Goal: Task Accomplishment & Management: Use online tool/utility

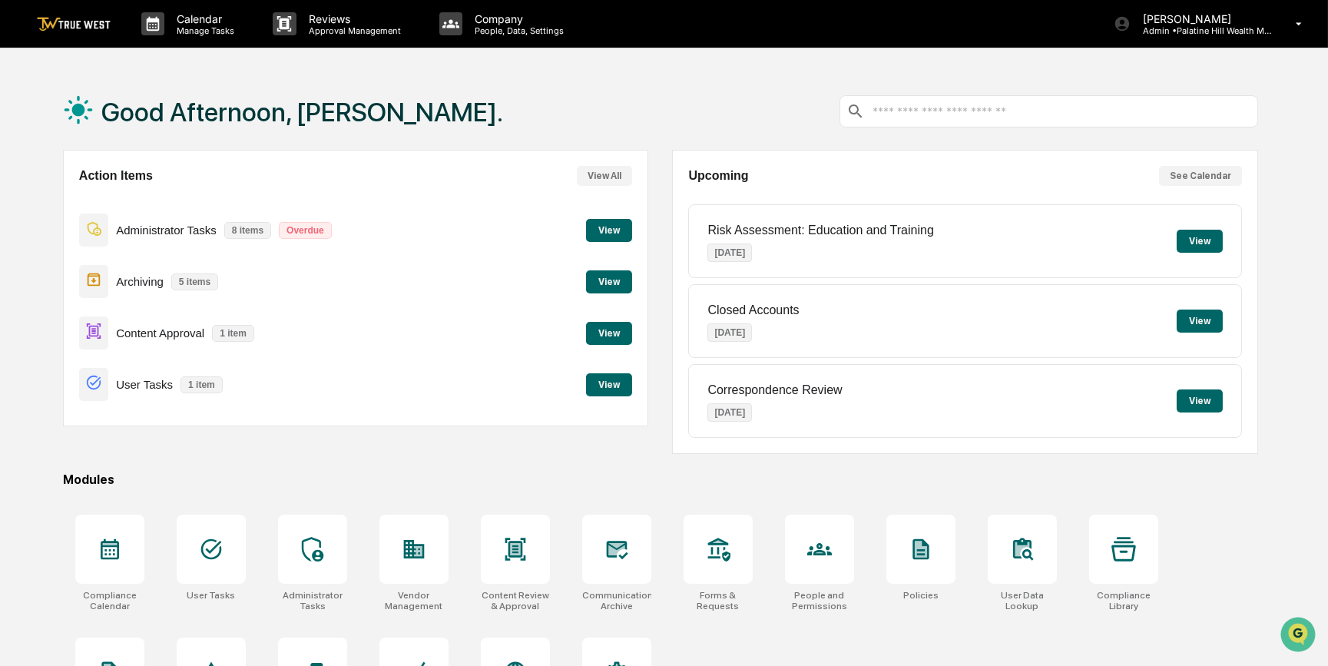
click at [615, 334] on button "View" at bounding box center [609, 333] width 46 height 23
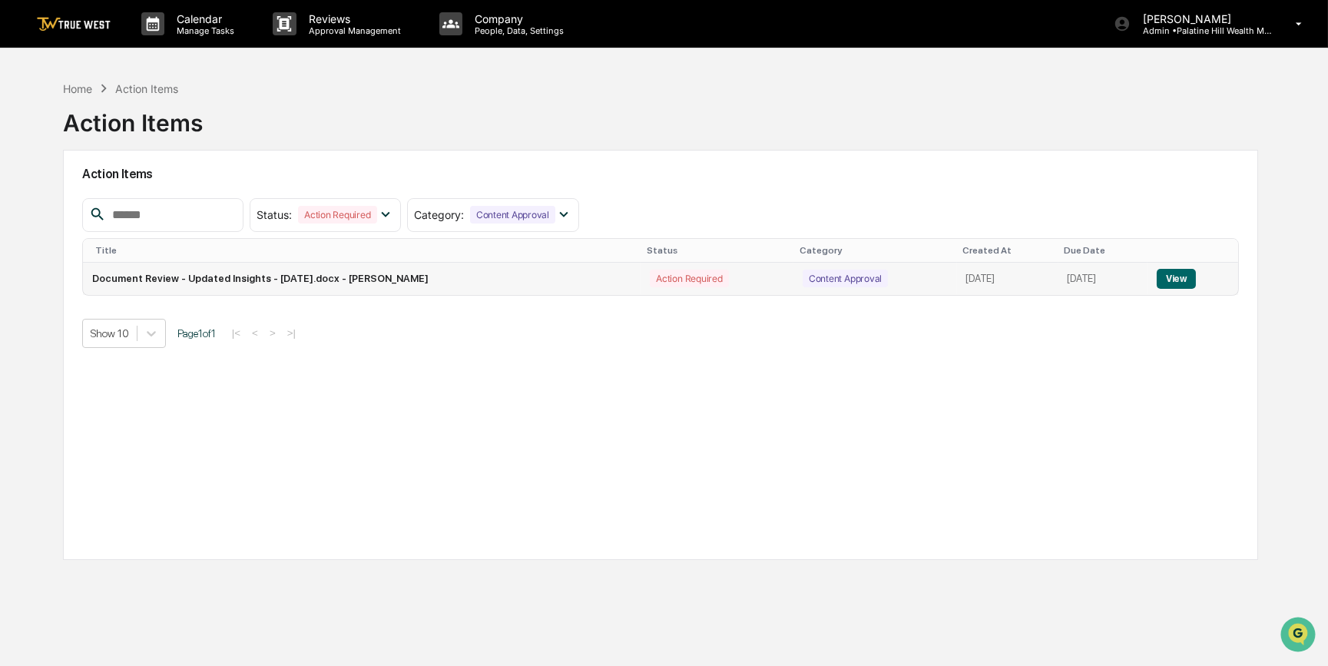
click at [1173, 280] on button "View" at bounding box center [1175, 279] width 39 height 20
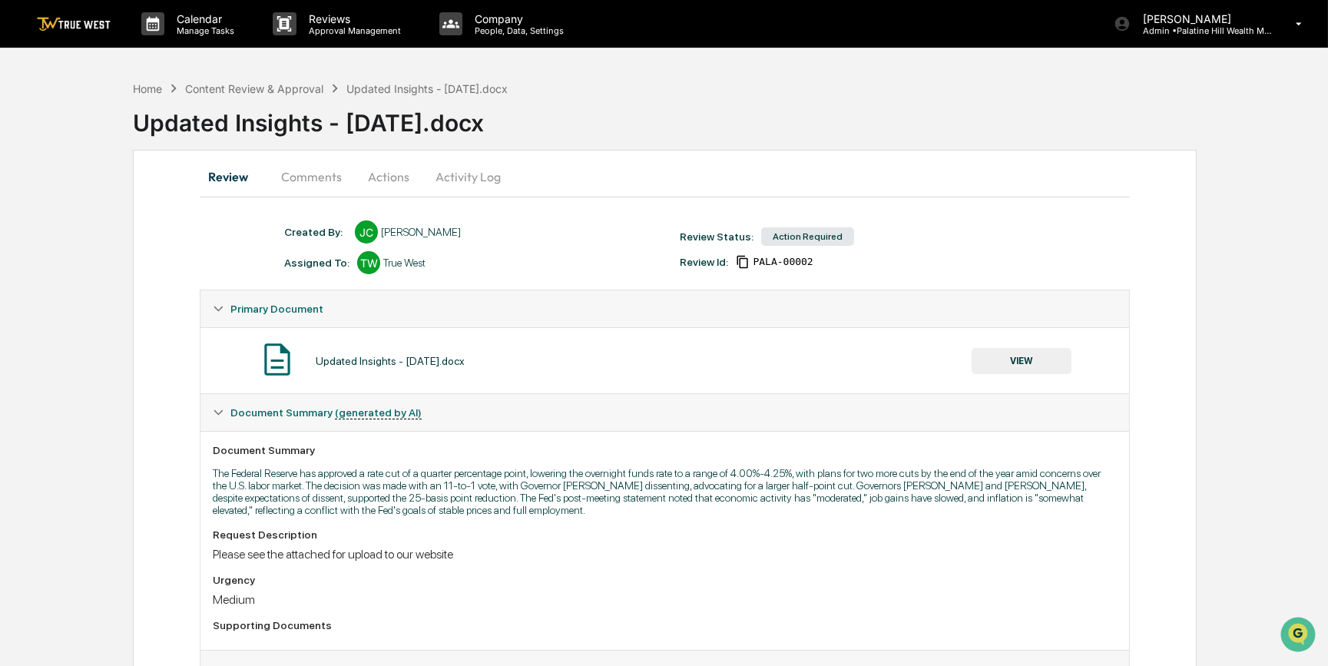
click at [1018, 359] on button "VIEW" at bounding box center [1021, 361] width 100 height 26
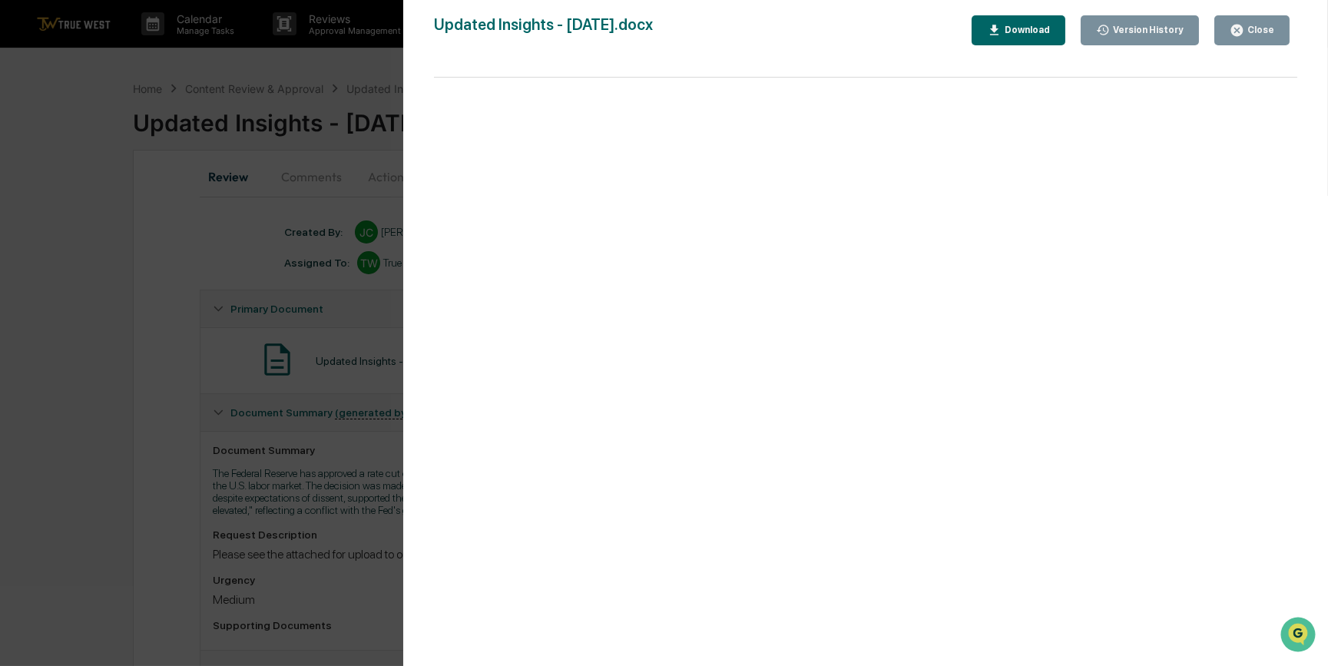
click at [121, 399] on div "Version History [DATE] 06:44 PM [PERSON_NAME] Updated Insights - [DATE].docx Cl…" at bounding box center [664, 333] width 1328 height 666
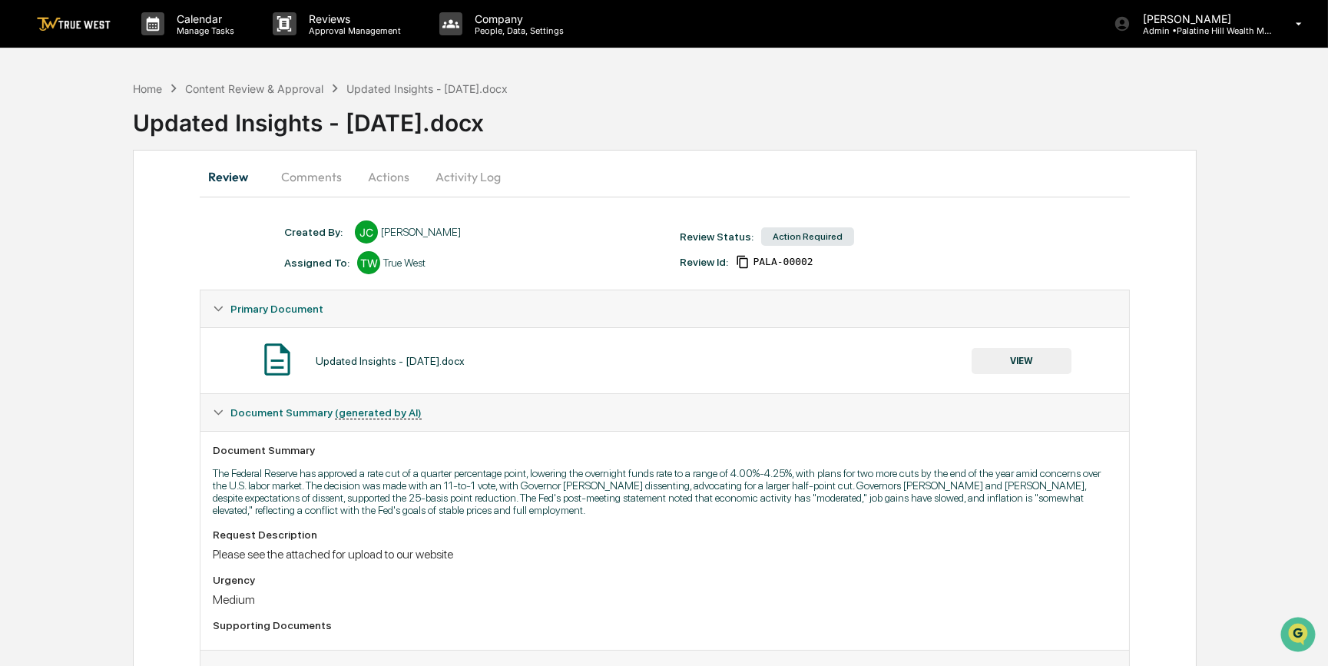
click at [321, 179] on button "Comments" at bounding box center [311, 176] width 85 height 37
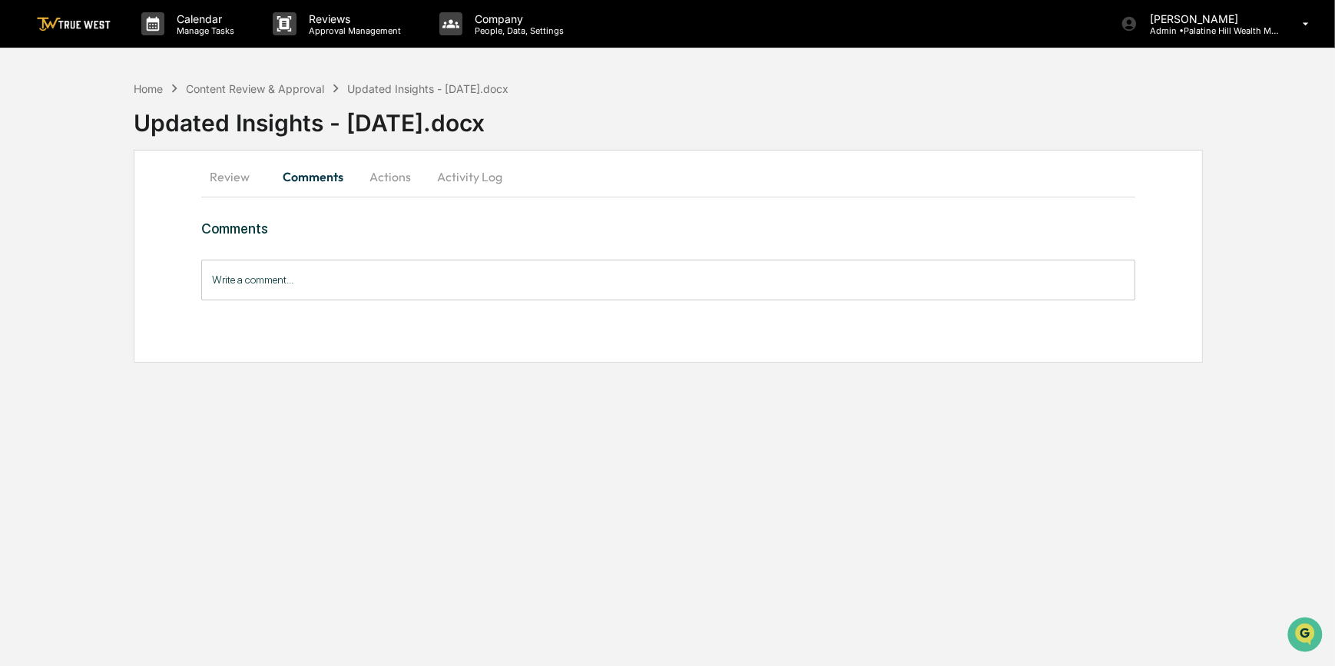
click at [379, 180] on button "Actions" at bounding box center [390, 176] width 69 height 37
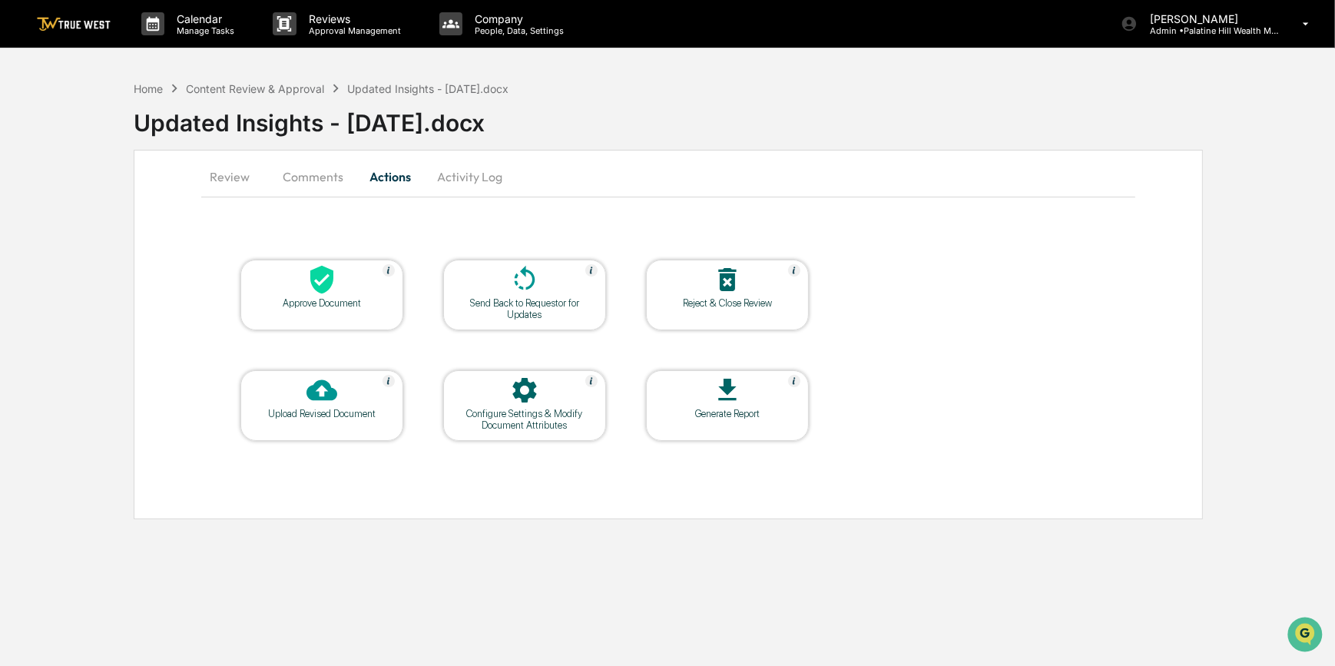
click at [341, 297] on div "Approve Document" at bounding box center [322, 303] width 138 height 12
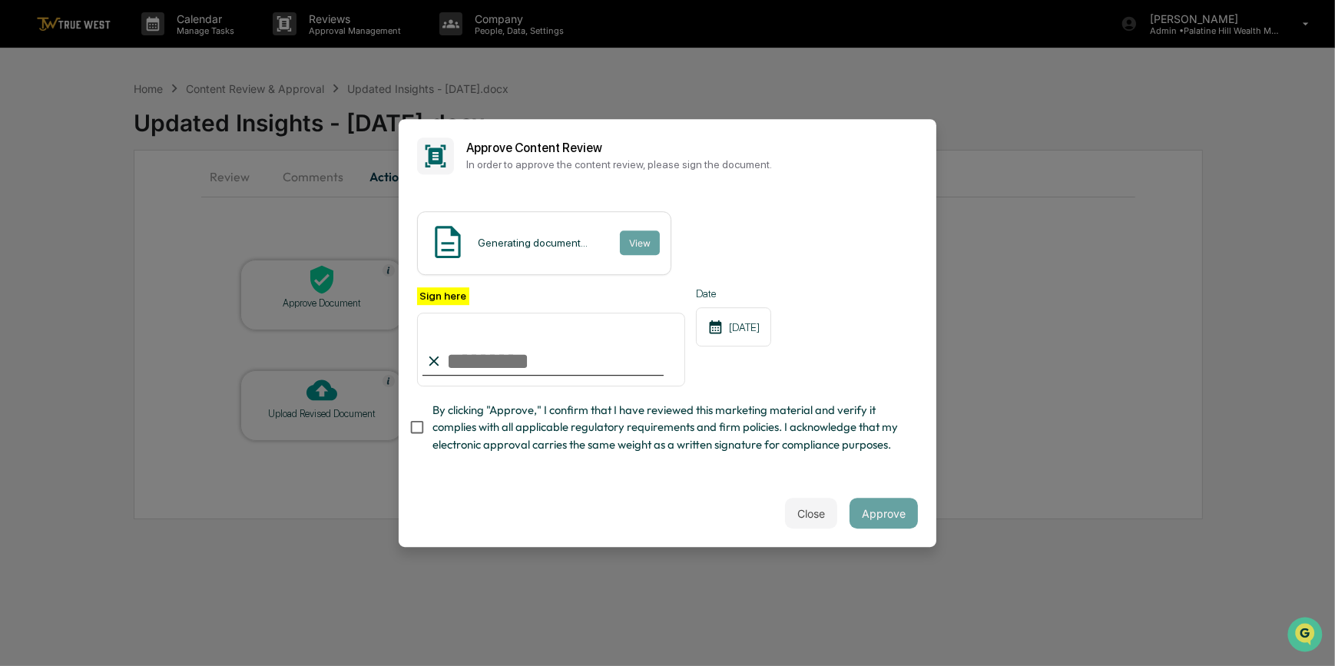
click at [528, 371] on input "Sign here" at bounding box center [551, 350] width 268 height 74
type input "*********"
click at [638, 239] on button "View" at bounding box center [639, 242] width 40 height 25
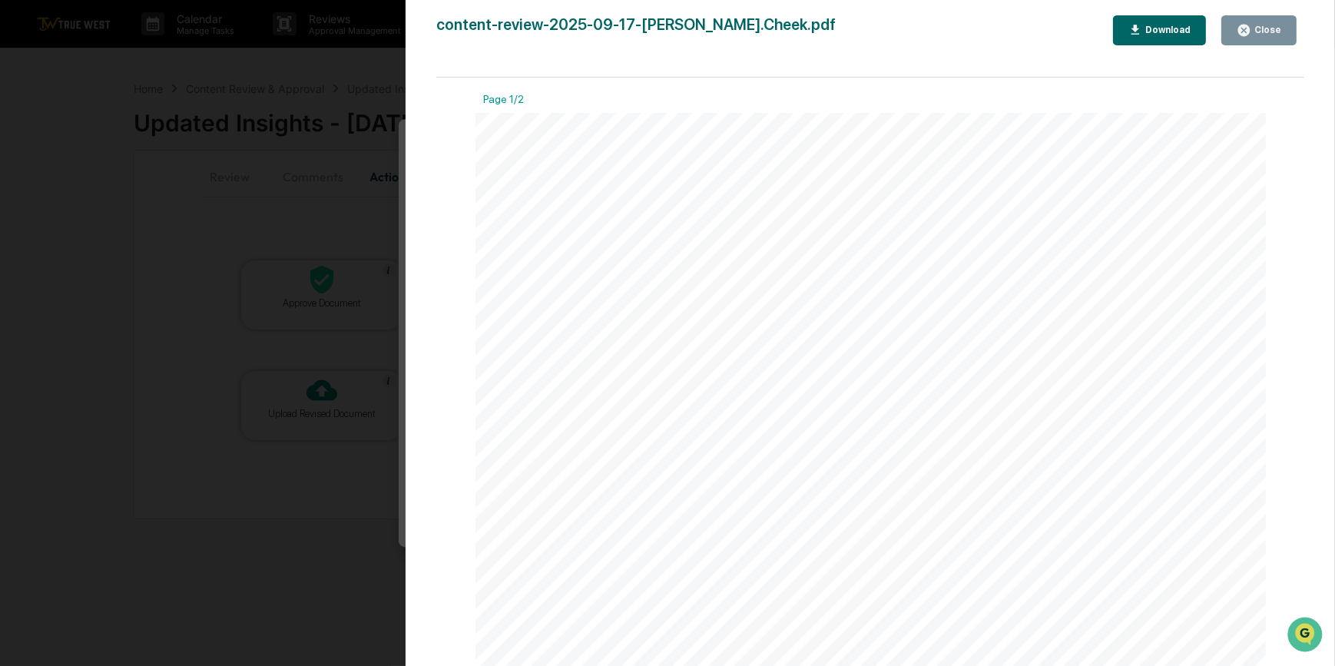
click at [348, 233] on div "Version History [DATE] 09:04 PM [PERSON_NAME] content-review-2025-09-17-[PERSON…" at bounding box center [667, 333] width 1335 height 666
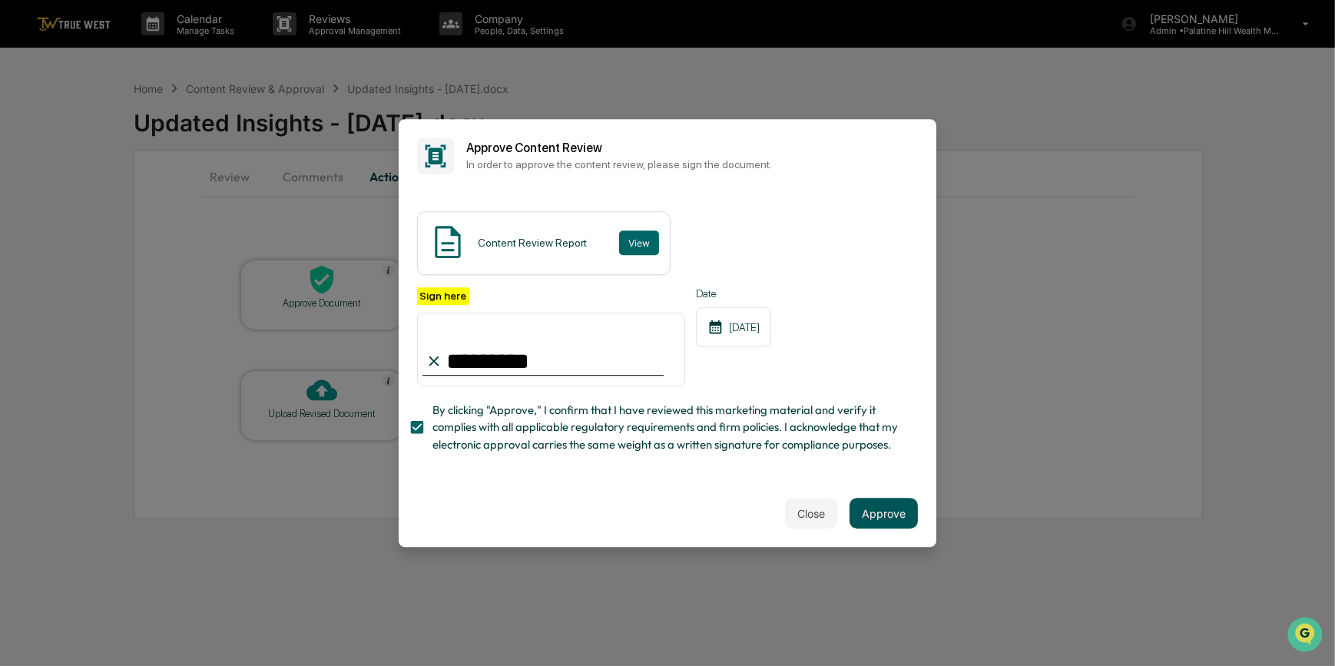
click at [891, 515] on button "Approve" at bounding box center [883, 513] width 68 height 31
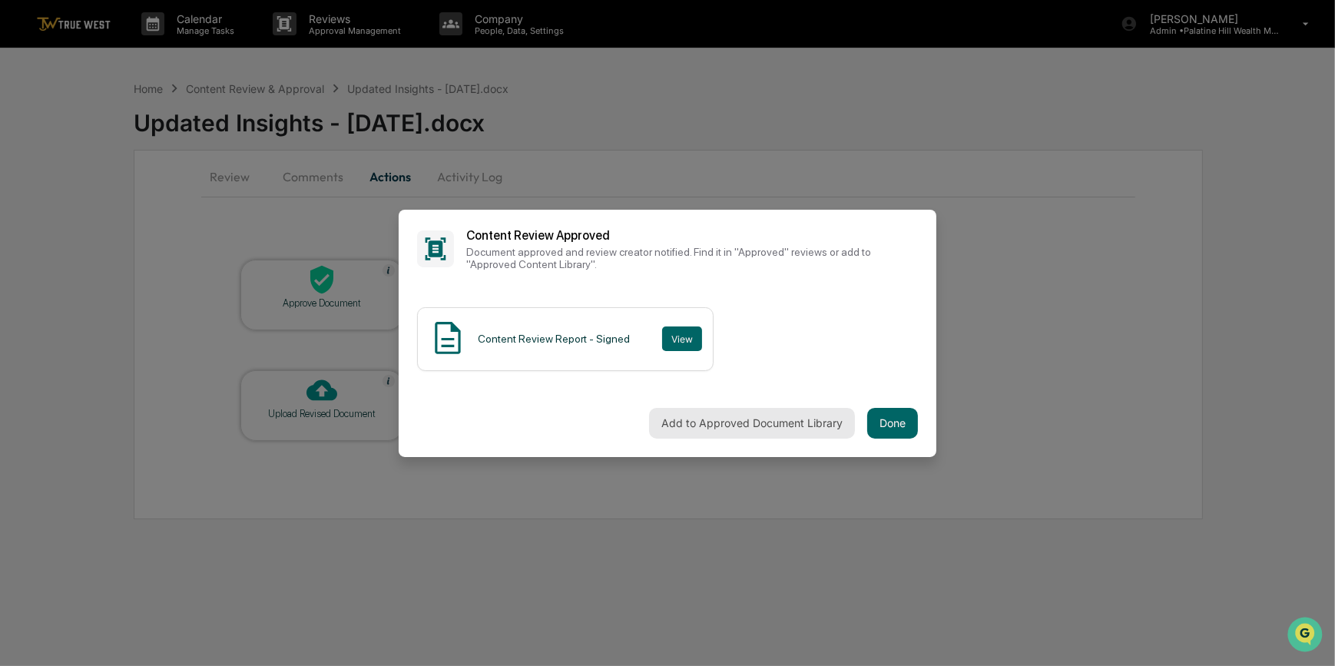
click at [713, 420] on button "Add to Approved Document Library" at bounding box center [752, 423] width 206 height 31
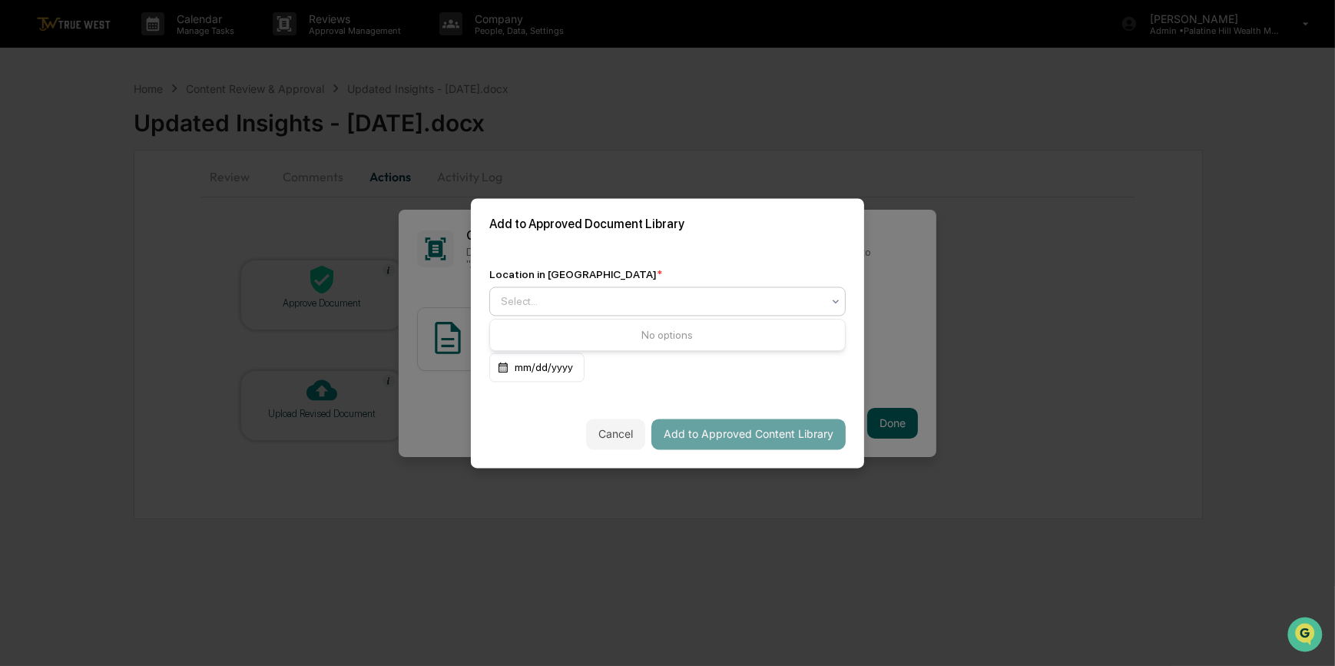
click at [543, 302] on div at bounding box center [661, 300] width 321 height 15
click at [650, 250] on div "Location in Library * Select... Expiration Date (optional) mm/dd/yyyy" at bounding box center [667, 325] width 393 height 151
click at [587, 294] on div at bounding box center [661, 300] width 321 height 15
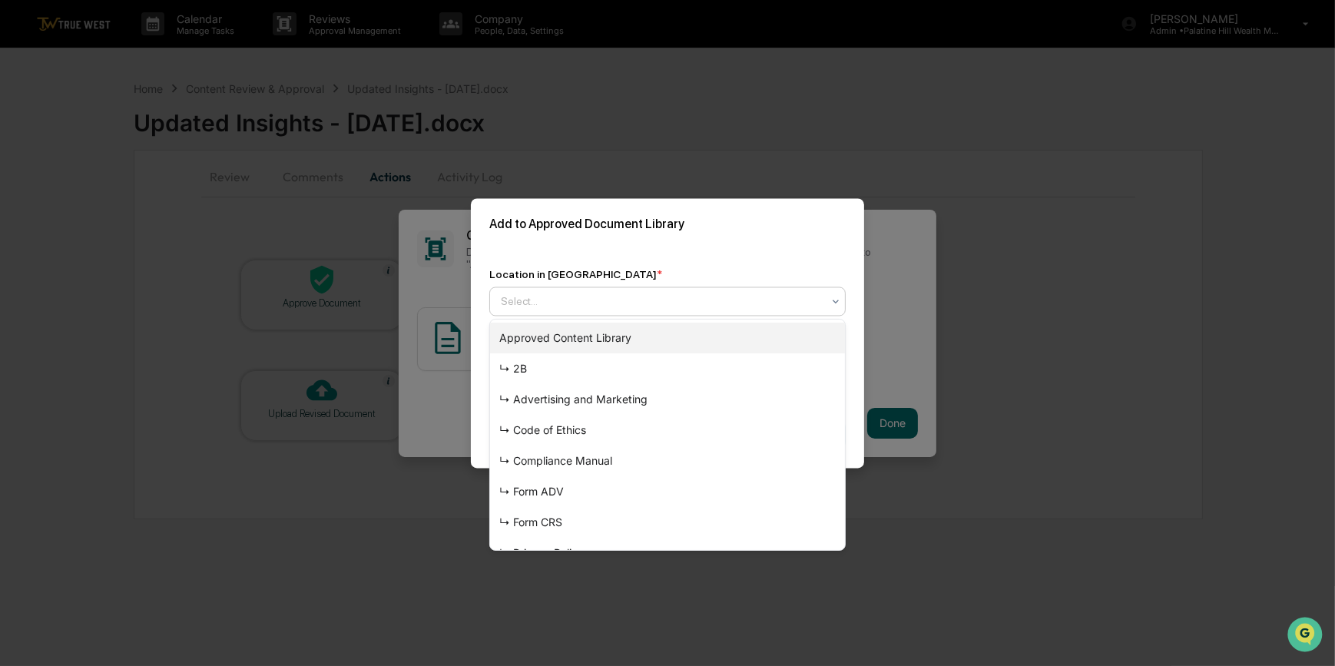
click at [594, 339] on div "Approved Content Library" at bounding box center [667, 338] width 355 height 31
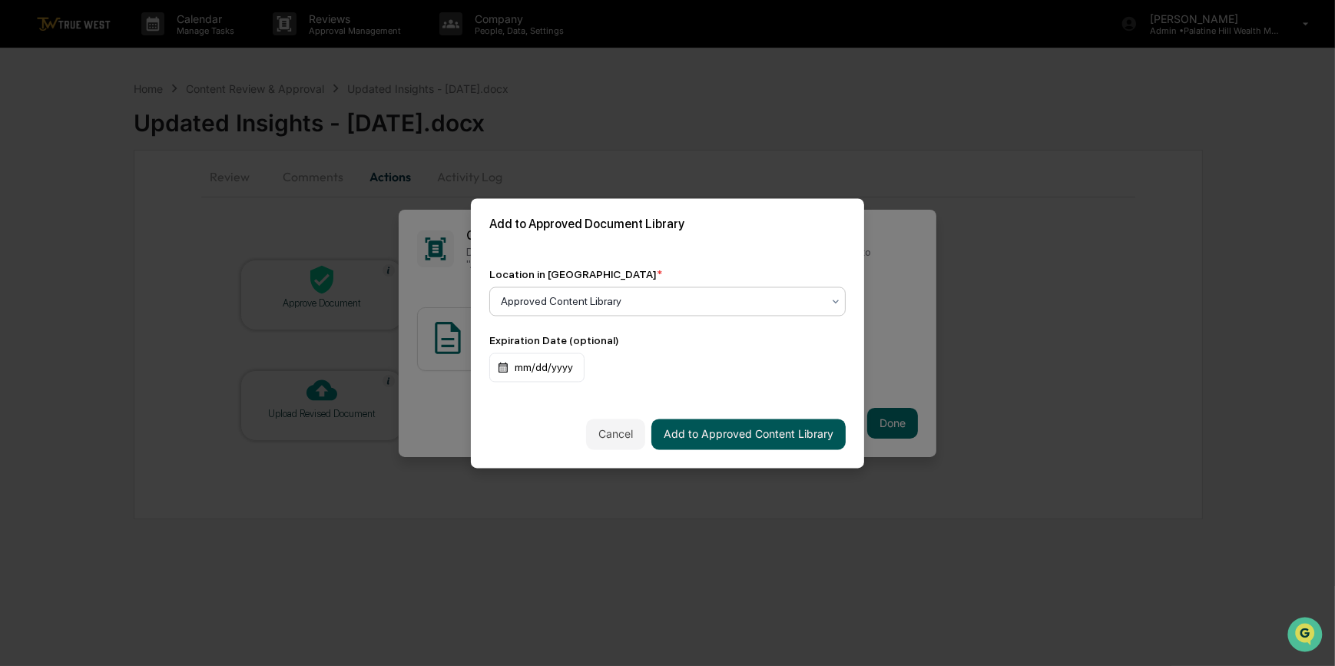
click at [740, 441] on button "Add to Approved Content Library" at bounding box center [748, 434] width 194 height 31
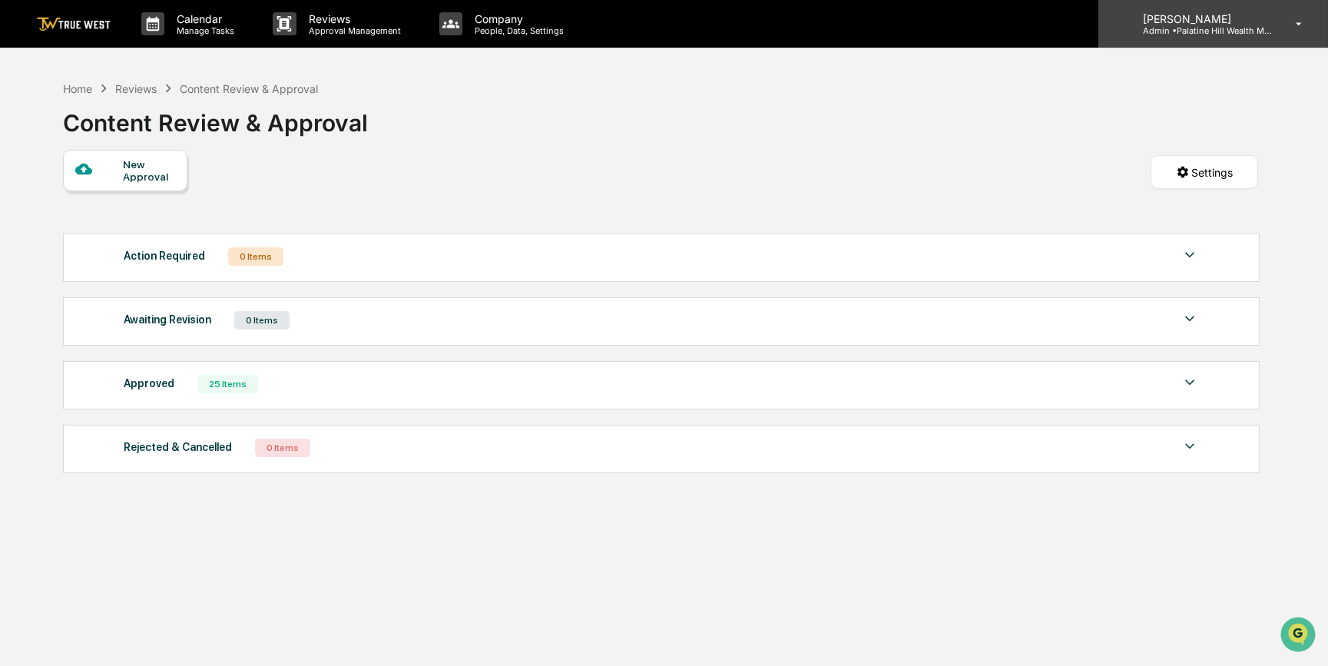
click at [1224, 26] on p "Admin • [GEOGRAPHIC_DATA] Wealth Management" at bounding box center [1201, 30] width 143 height 11
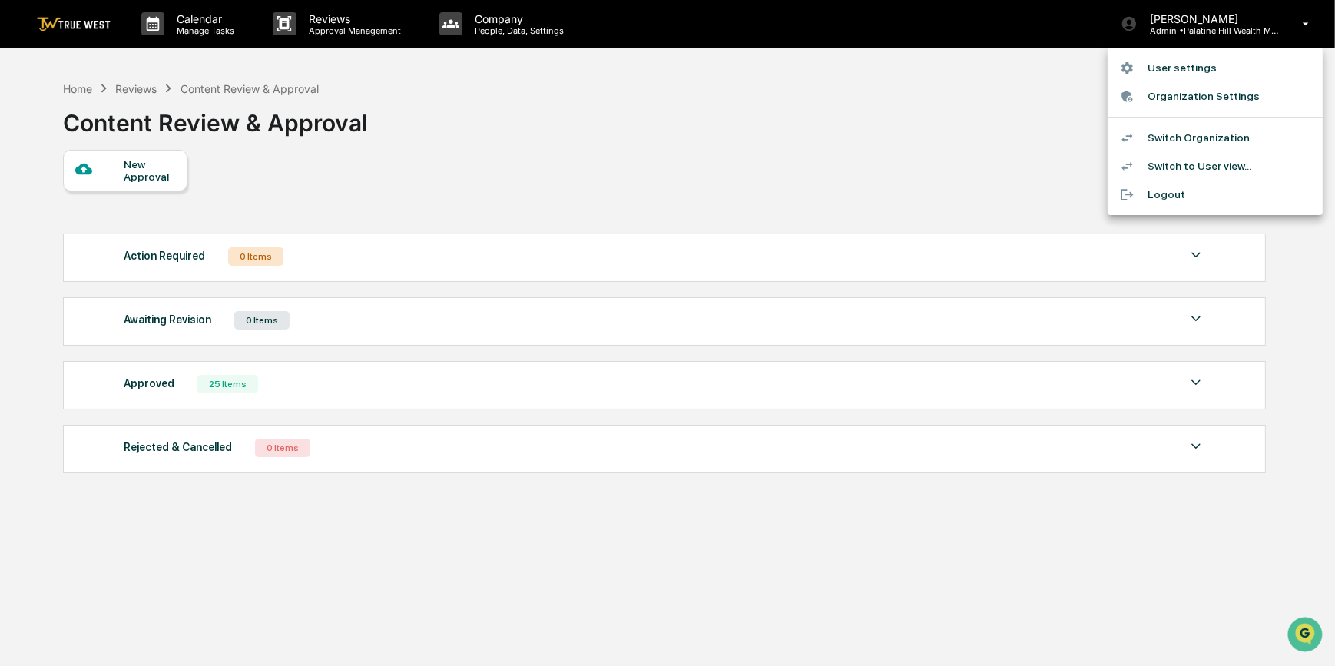
click at [1160, 138] on li "Switch Organization" at bounding box center [1214, 138] width 215 height 28
